Goal: Transaction & Acquisition: Download file/media

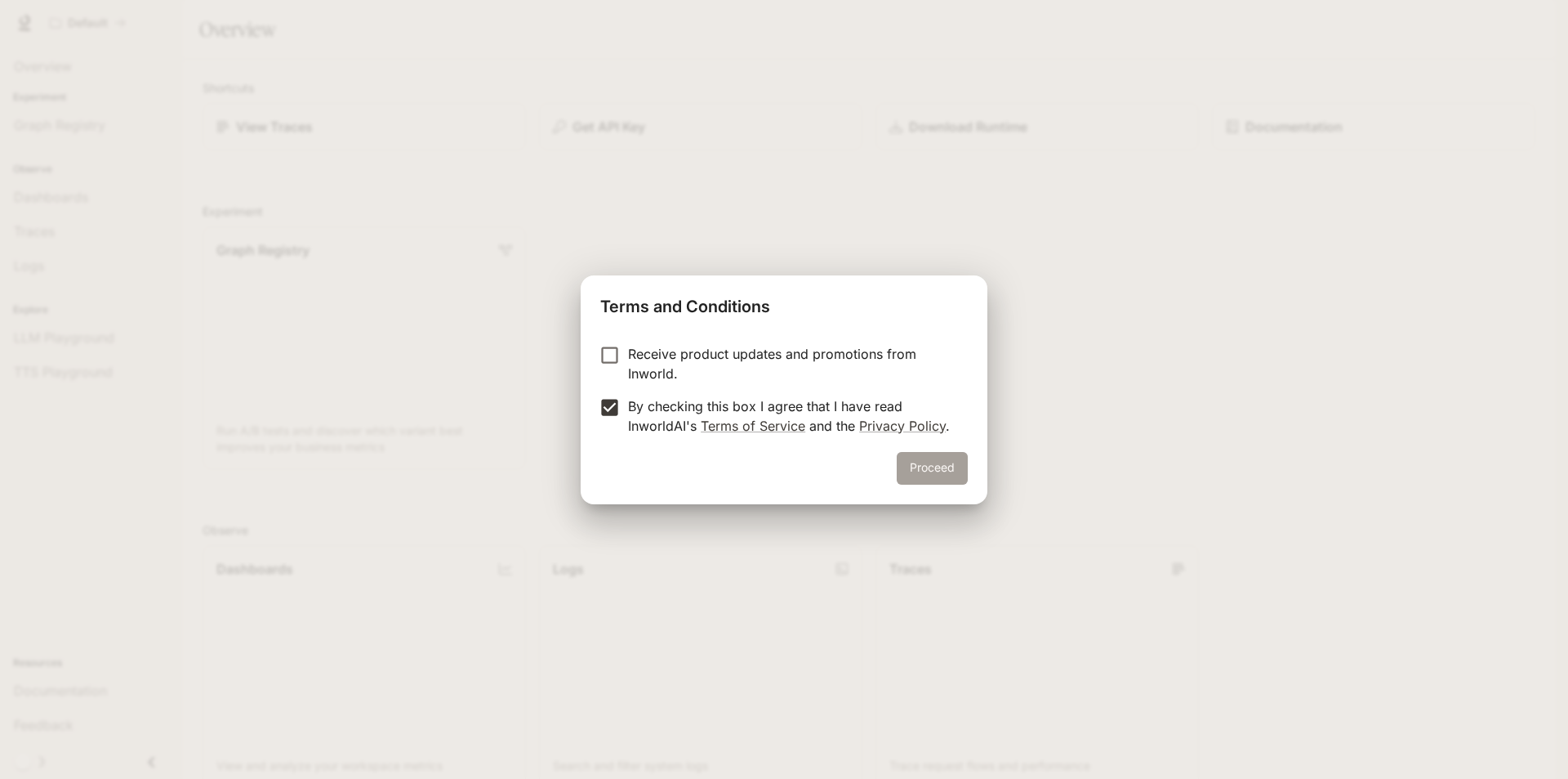
click at [920, 465] on button "Proceed" at bounding box center [932, 468] width 71 height 33
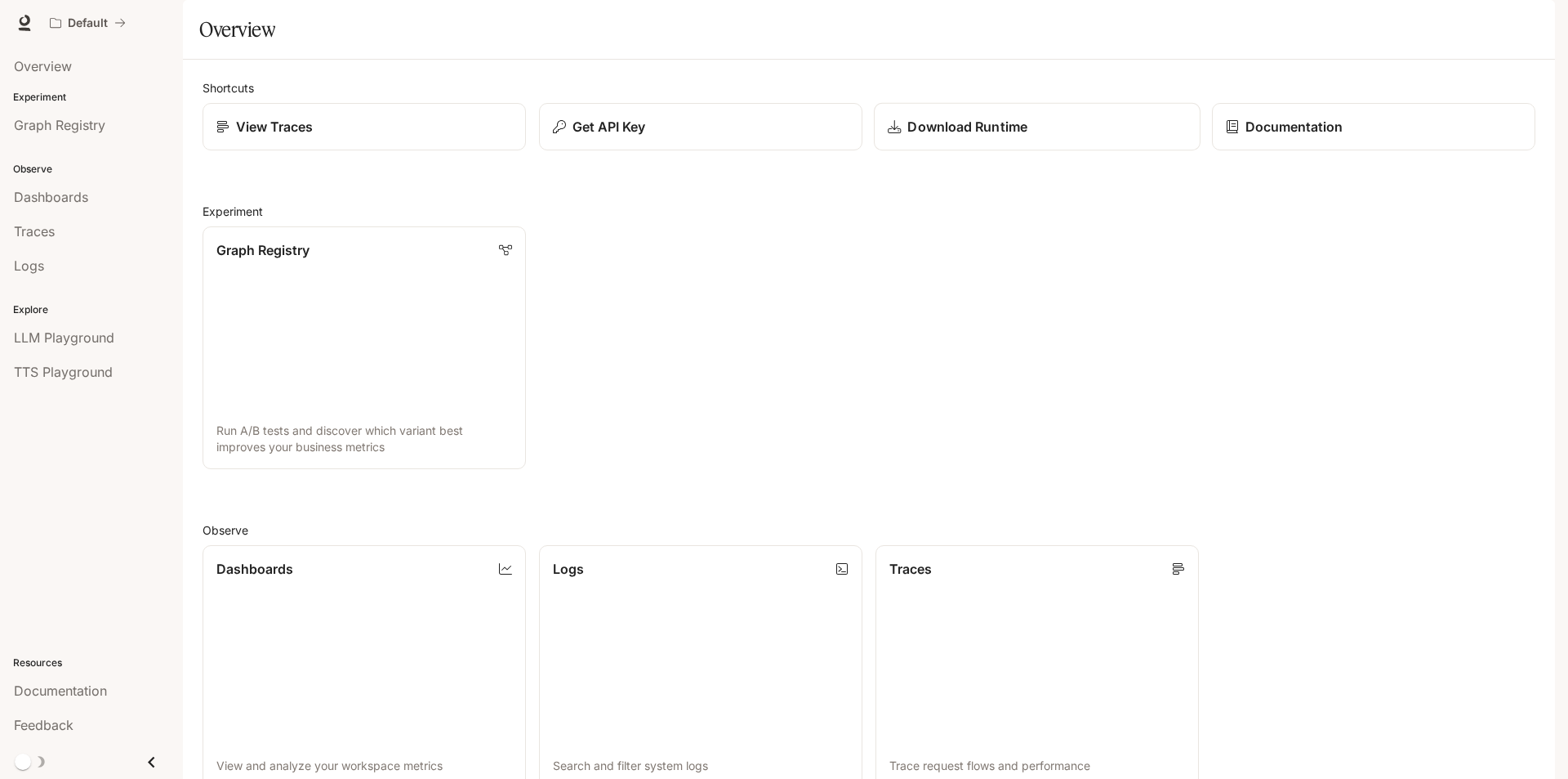
click at [1021, 151] on link "Download Runtime" at bounding box center [1037, 127] width 327 height 48
click at [1063, 151] on link "Download Runtime" at bounding box center [1037, 127] width 327 height 48
